Goal: Transaction & Acquisition: Book appointment/travel/reservation

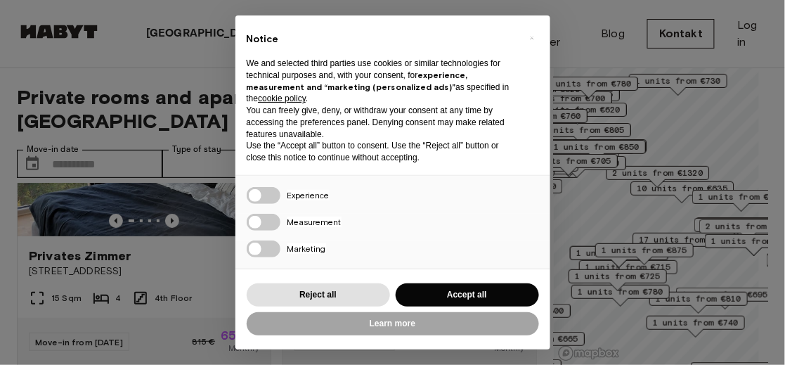
click at [265, 186] on div "Experience" at bounding box center [392, 195] width 315 height 38
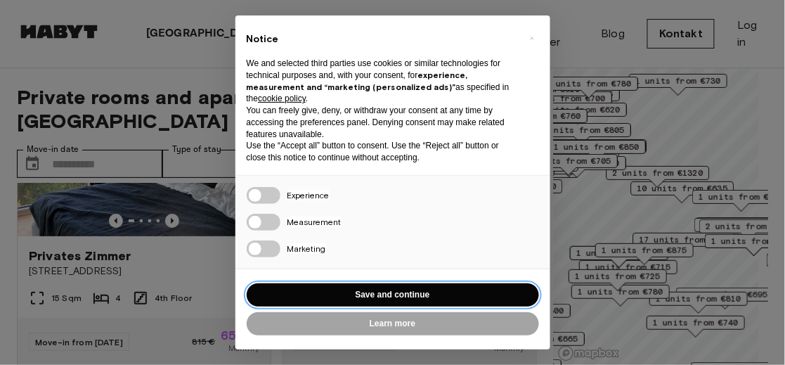
click at [372, 292] on button "Save and continue" at bounding box center [393, 294] width 292 height 23
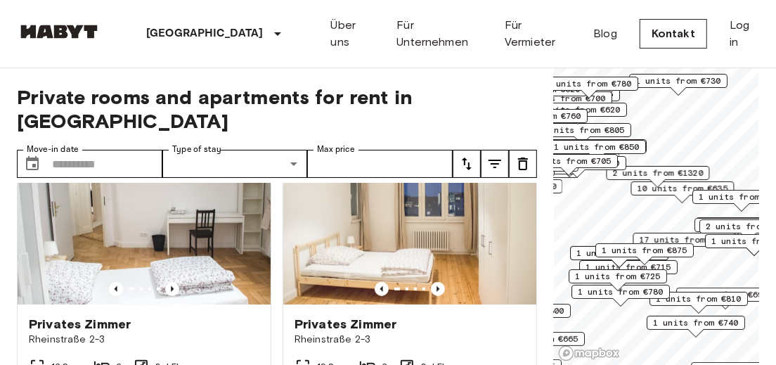
scroll to position [703, 0]
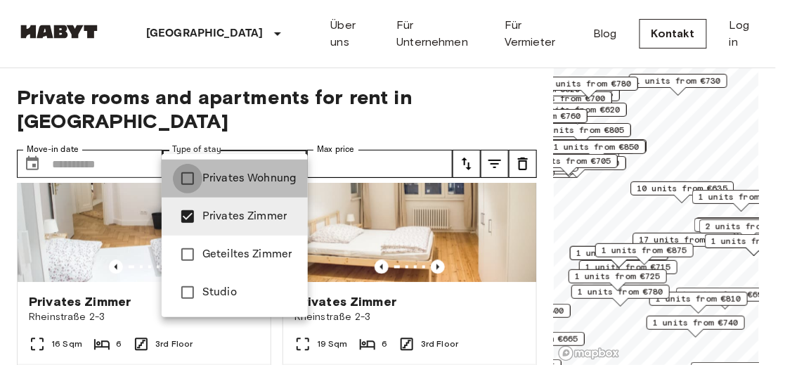
type input "**********"
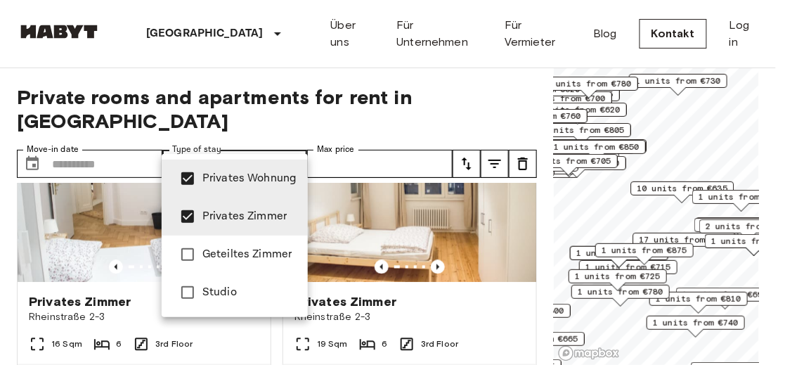
click at [487, 106] on div at bounding box center [392, 182] width 785 height 365
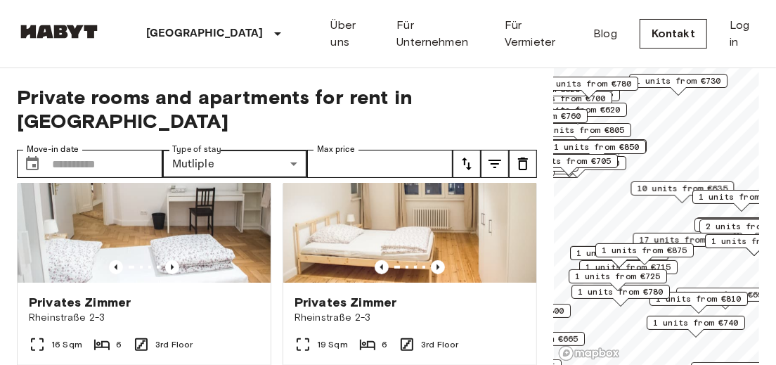
click at [468, 157] on icon "tune" at bounding box center [467, 163] width 10 height 13
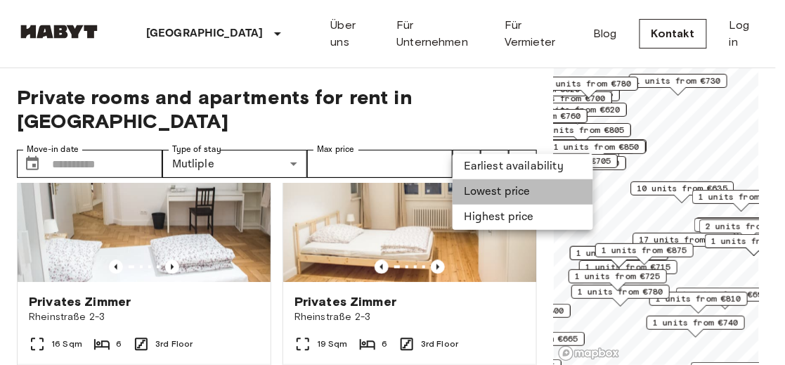
click at [494, 190] on li "Lowest price" at bounding box center [523, 191] width 141 height 25
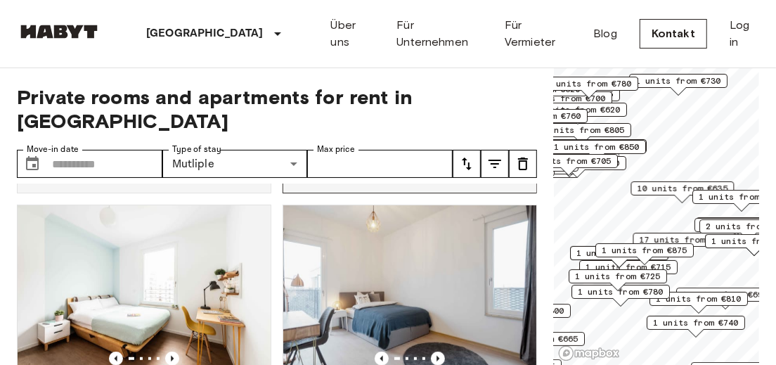
scroll to position [5936, 0]
